Goal: Information Seeking & Learning: Learn about a topic

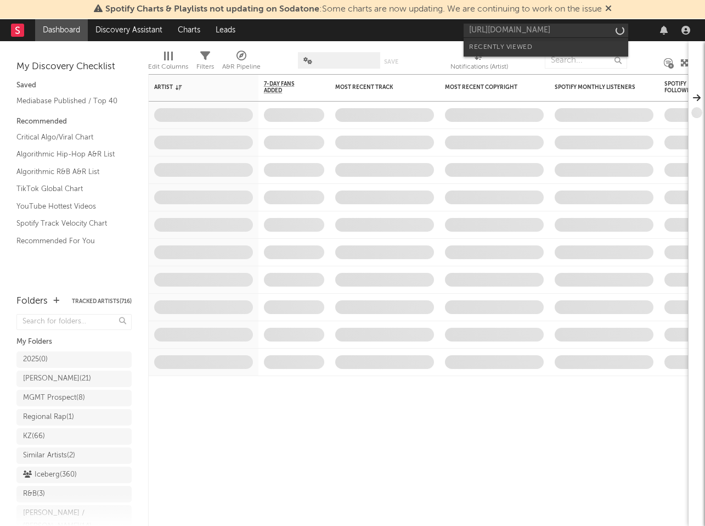
scroll to position [0, 73]
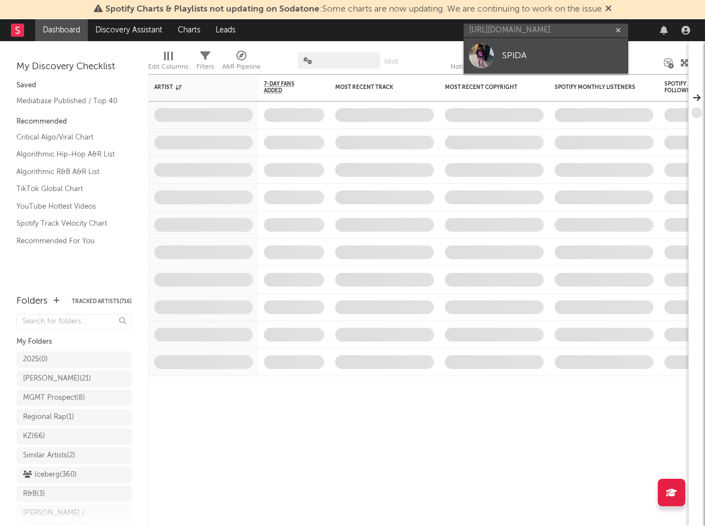
type input "[URL][DOMAIN_NAME]"
click at [540, 53] on div "SPIDA" at bounding box center [562, 55] width 121 height 13
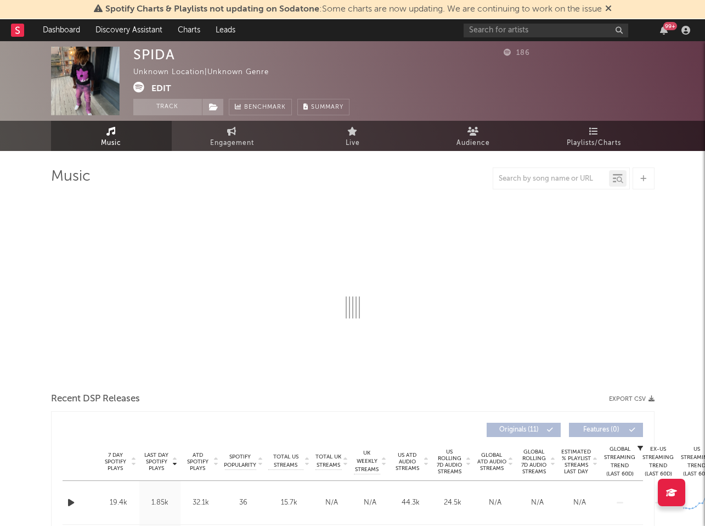
select select "1w"
